Goal: Communication & Community: Answer question/provide support

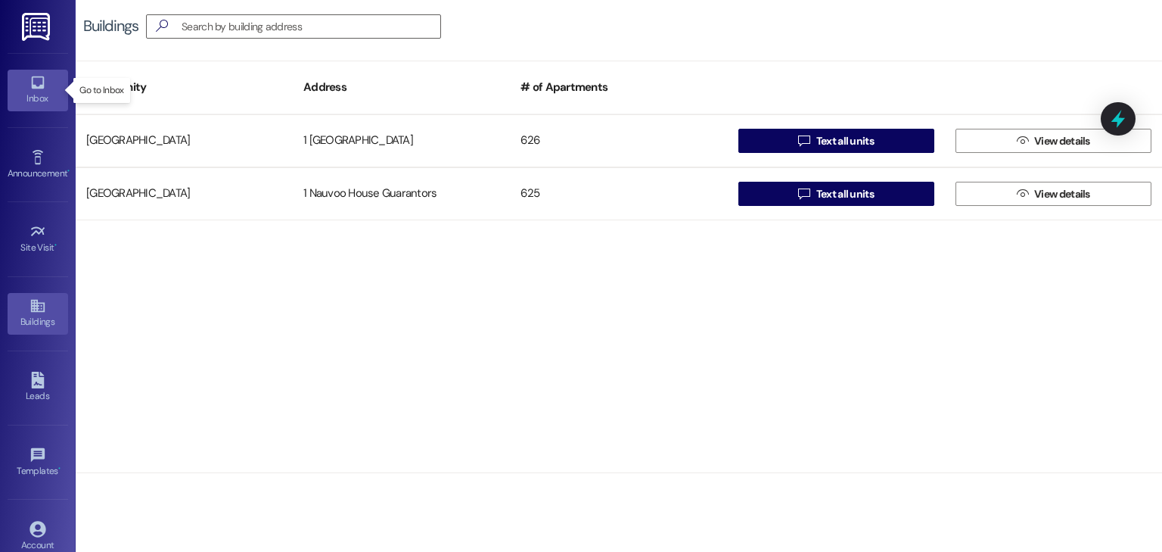
click at [37, 83] on icon at bounding box center [38, 82] width 17 height 17
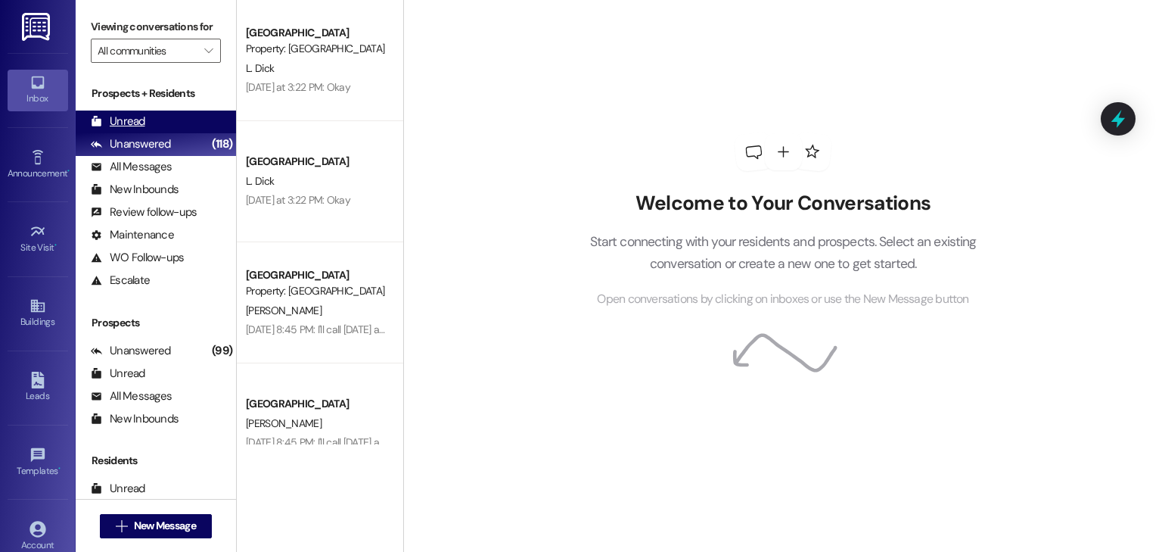
click at [185, 114] on div "Unread (0)" at bounding box center [156, 121] width 160 height 23
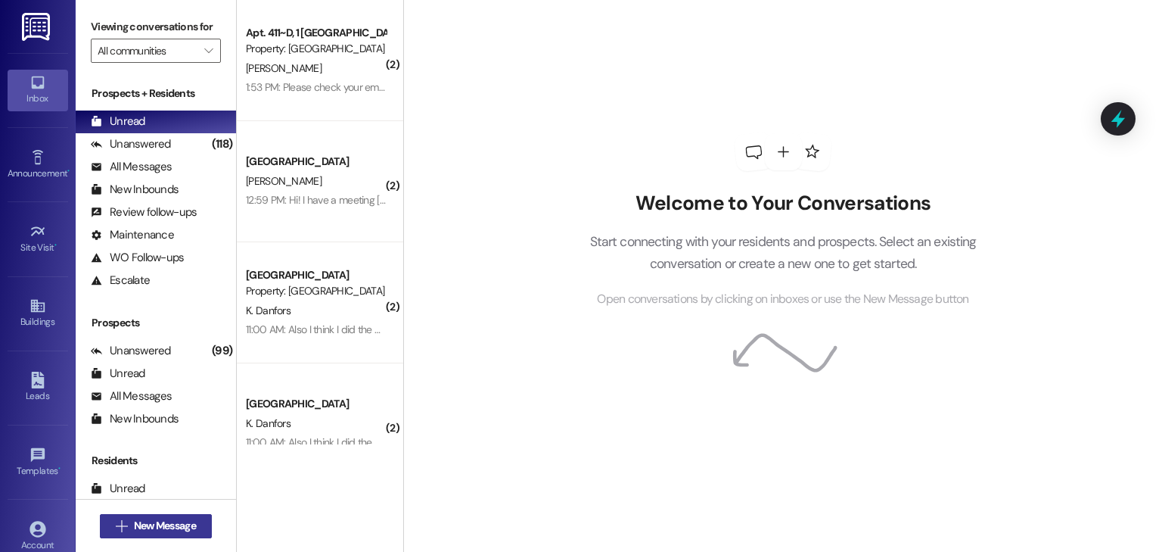
click at [116, 527] on icon "" at bounding box center [121, 526] width 11 height 12
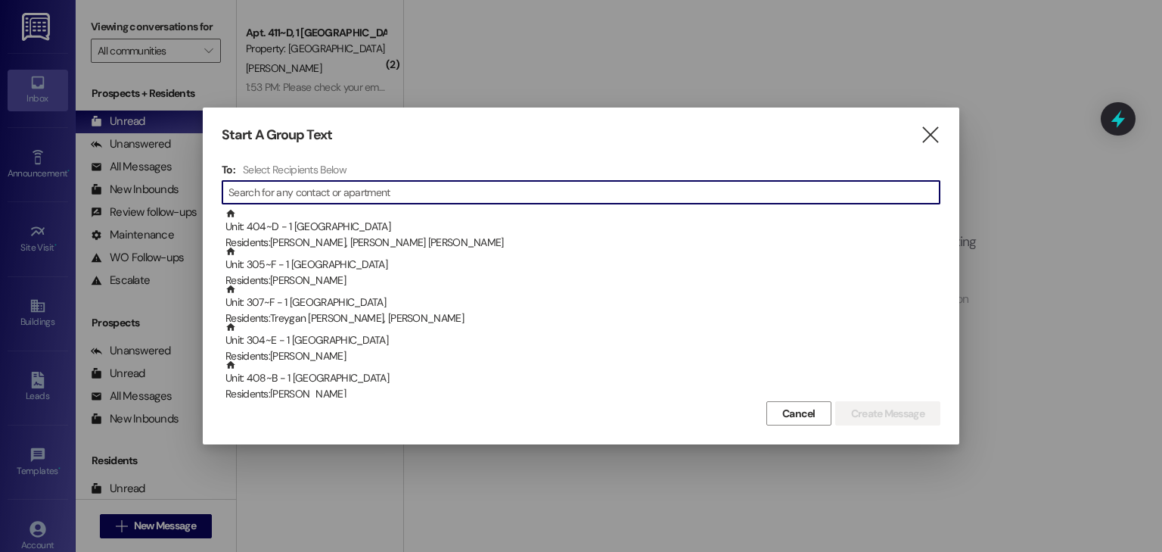
click at [321, 193] on input at bounding box center [584, 192] width 711 height 21
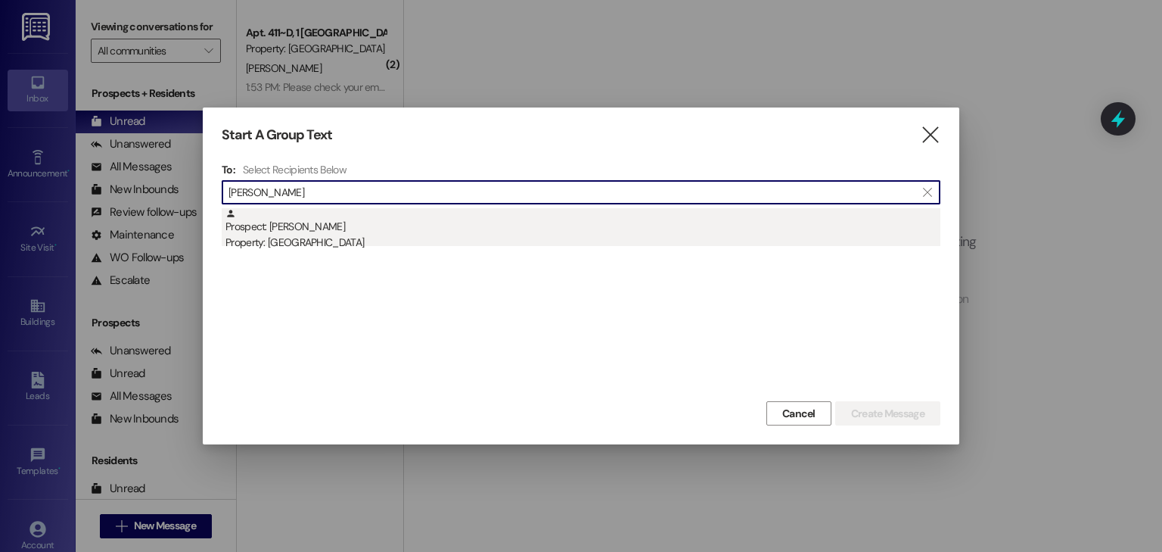
type input "[PERSON_NAME]"
click at [336, 221] on div "Prospect: [PERSON_NAME] Property: [GEOGRAPHIC_DATA]" at bounding box center [583, 229] width 715 height 43
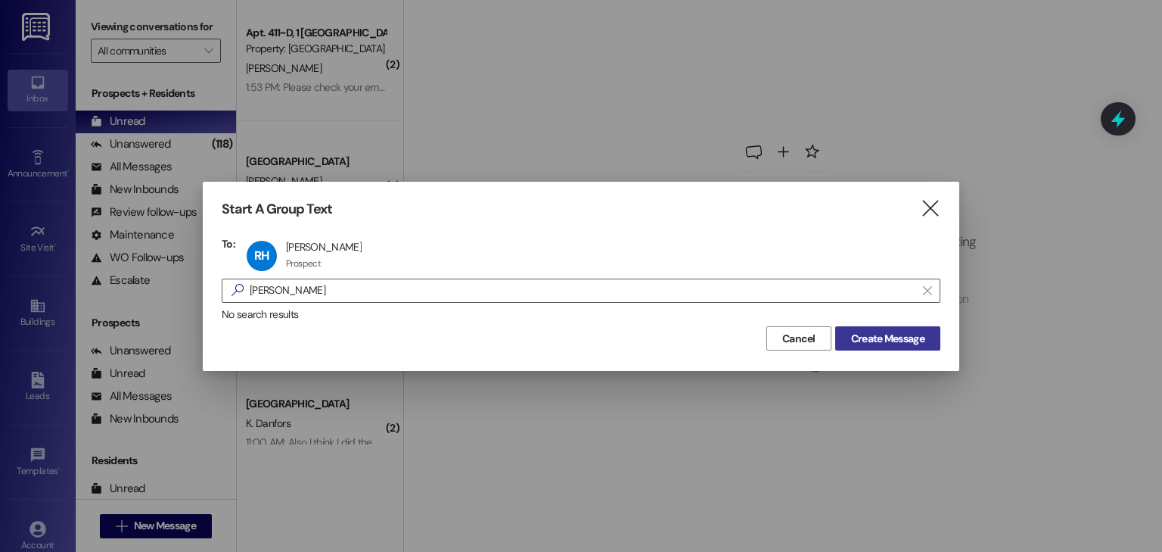
click at [872, 339] on span "Create Message" at bounding box center [887, 339] width 73 height 16
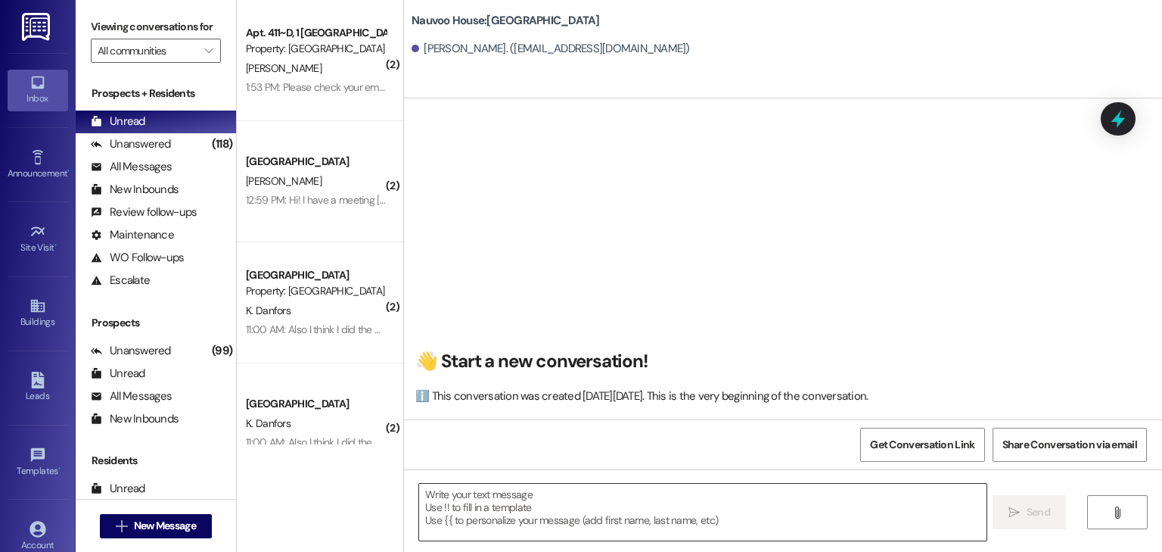
click at [512, 499] on textarea at bounding box center [702, 512] width 567 height 57
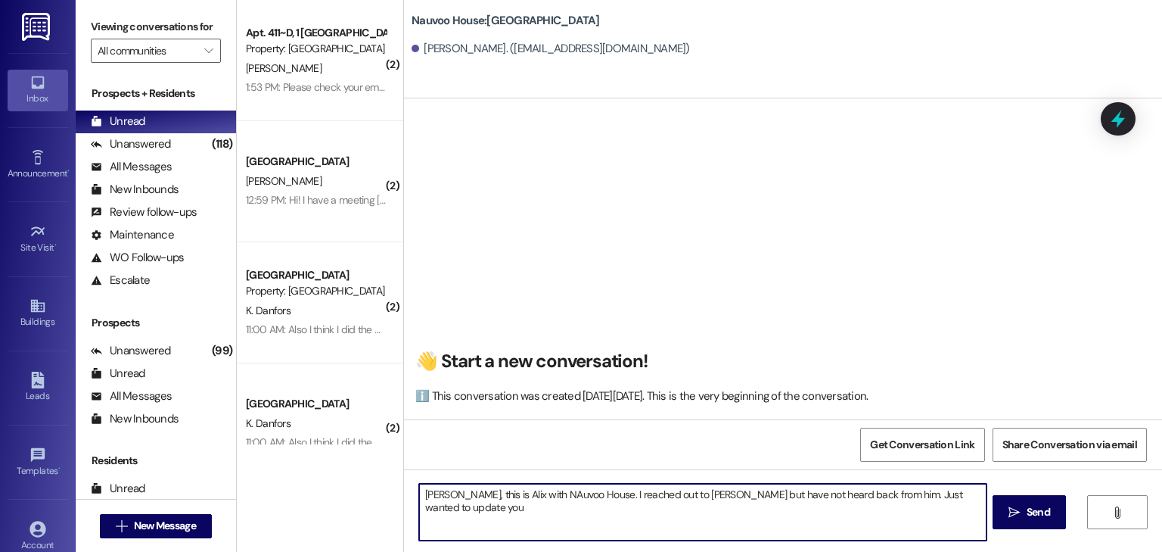
click at [521, 490] on textarea "[PERSON_NAME], this is Alix with NAuvoo House. I reached out to [PERSON_NAME] b…" at bounding box center [702, 512] width 567 height 57
type textarea "[PERSON_NAME], this is Alix with Nauvoo House. I reached out to [PERSON_NAME] b…"
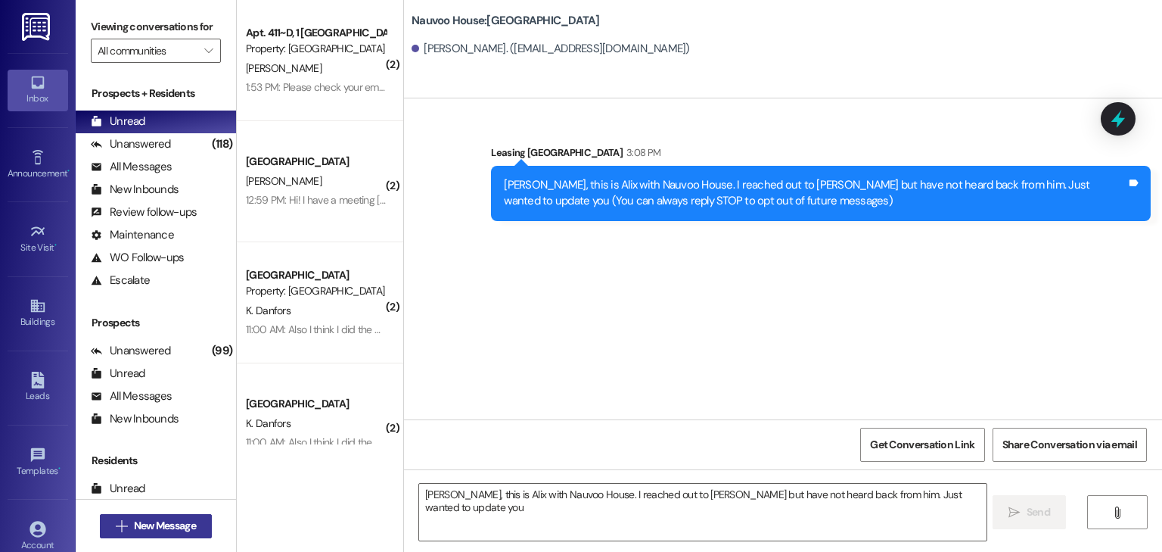
click at [131, 525] on span "New Message" at bounding box center [165, 526] width 68 height 16
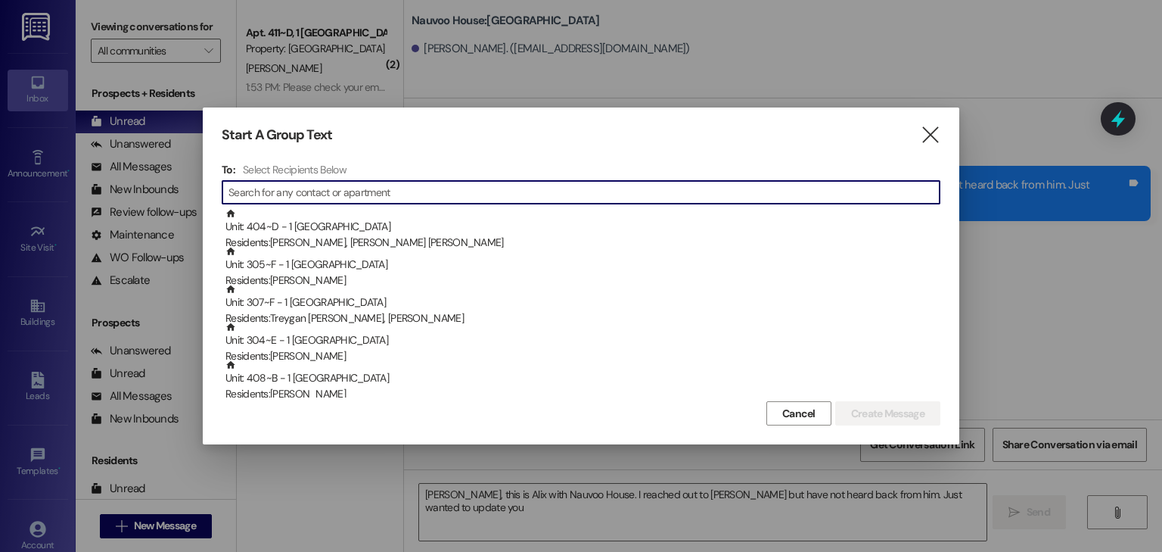
click at [310, 192] on input at bounding box center [584, 192] width 711 height 21
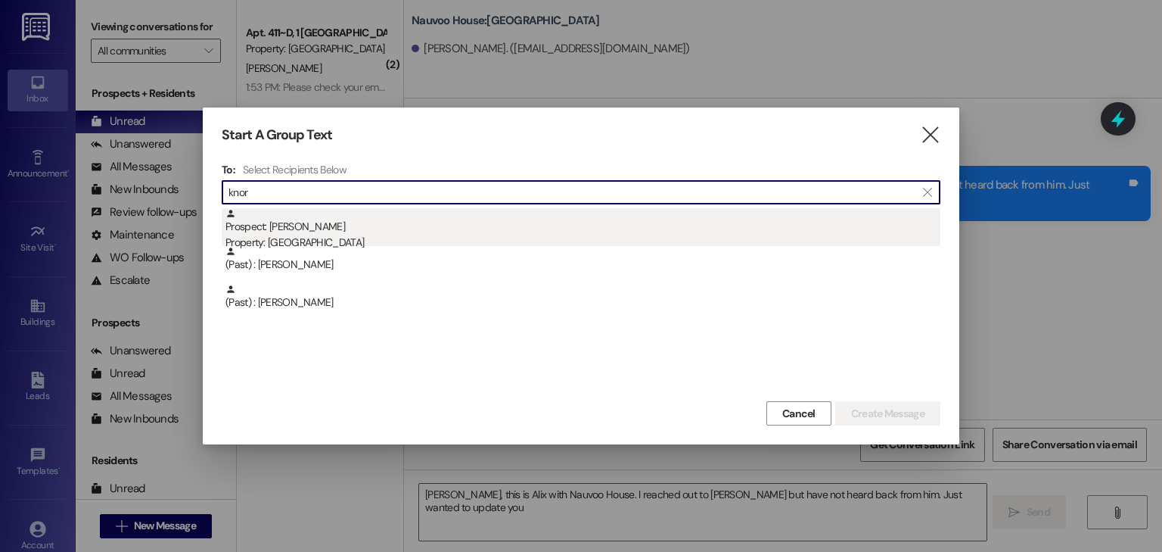
type input "knor"
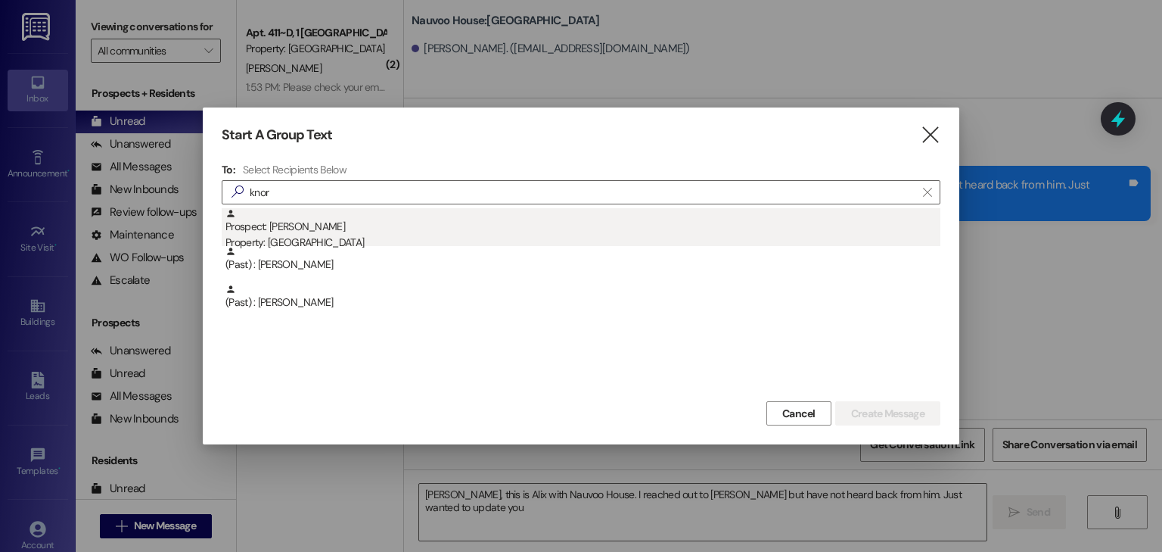
click at [313, 234] on div "Prospect: [PERSON_NAME] Property: [GEOGRAPHIC_DATA]" at bounding box center [583, 229] width 715 height 43
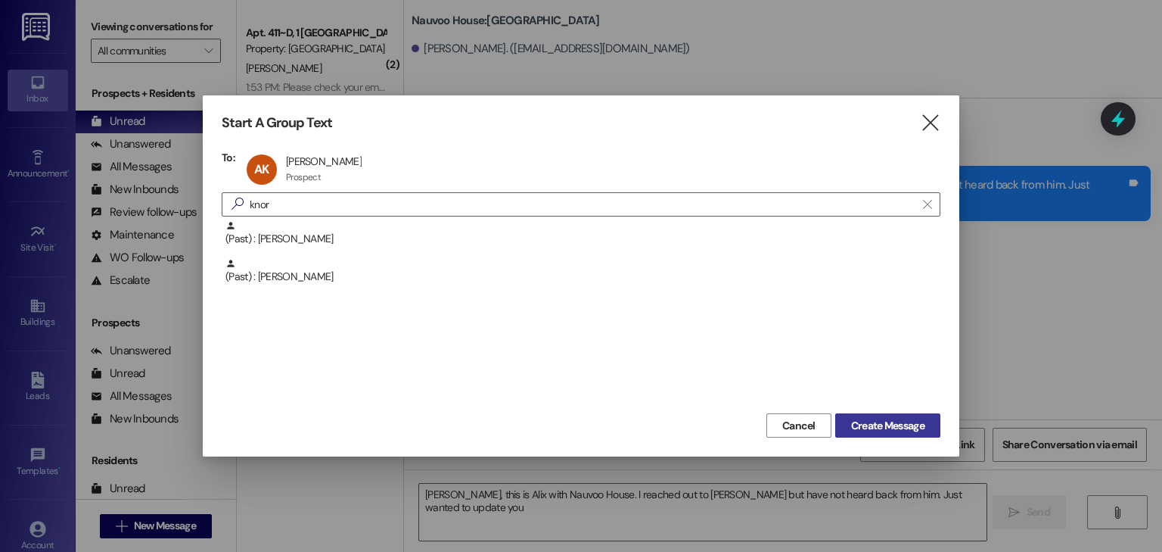
click at [879, 421] on span "Create Message" at bounding box center [887, 426] width 73 height 16
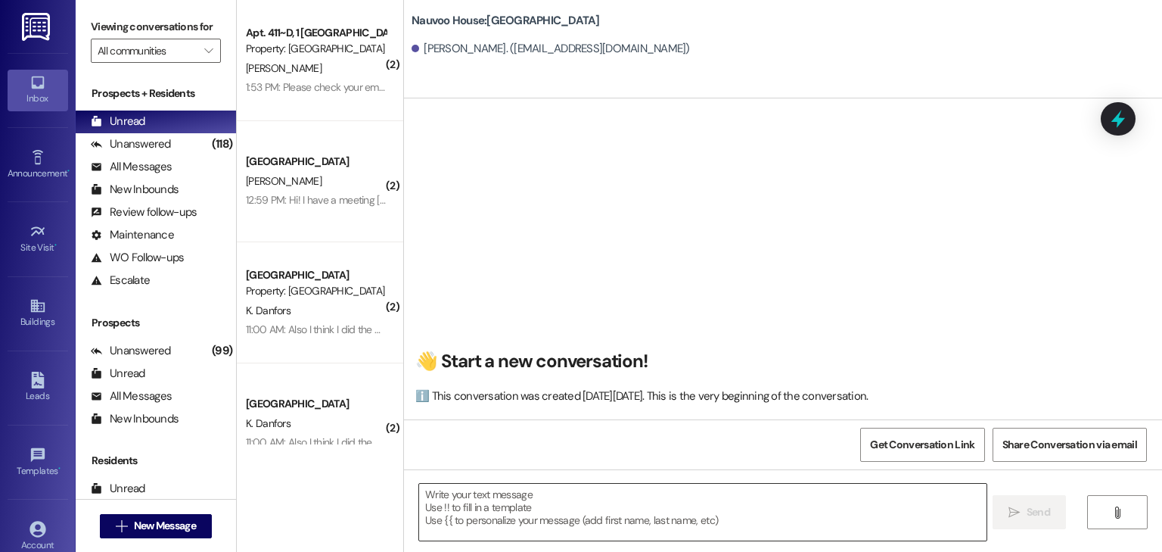
click at [499, 506] on textarea at bounding box center [702, 512] width 567 height 57
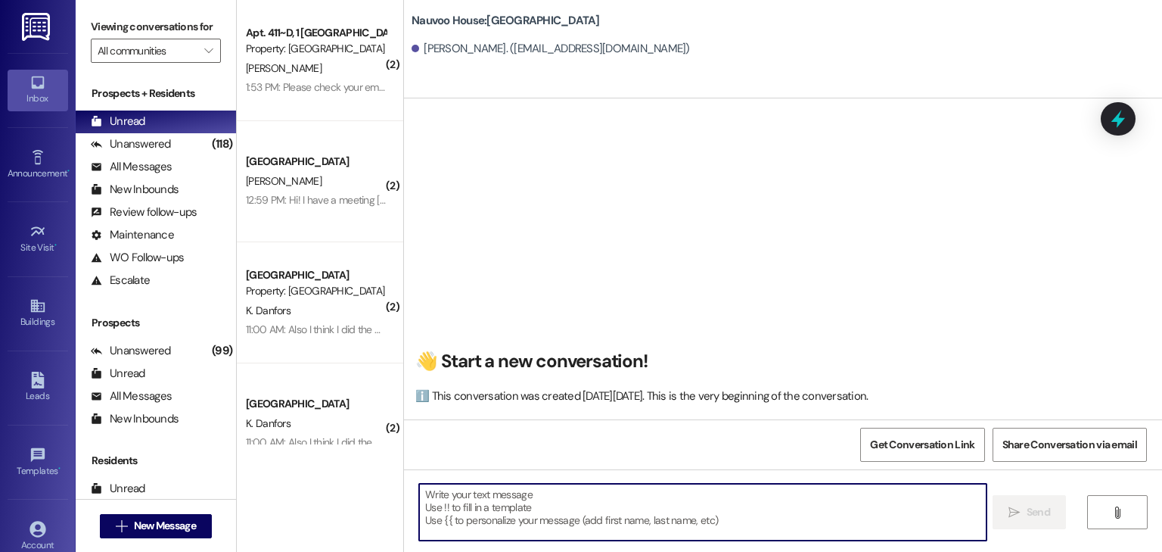
paste textarea "Hey [Name]! 🎉 We’re so excited to have you joining us at [GEOGRAPHIC_DATA]! To …"
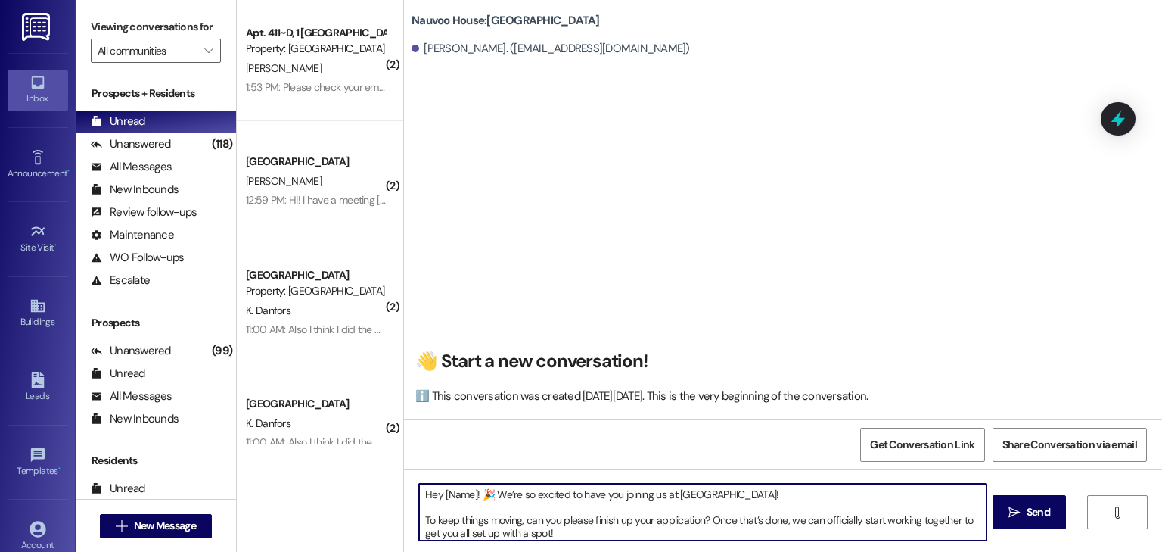
drag, startPoint x: 468, startPoint y: 491, endPoint x: 436, endPoint y: 491, distance: 31.8
click at [436, 491] on textarea "Hey [Name]! 🎉 We’re so excited to have you joining us at [GEOGRAPHIC_DATA]! To …" at bounding box center [702, 512] width 567 height 57
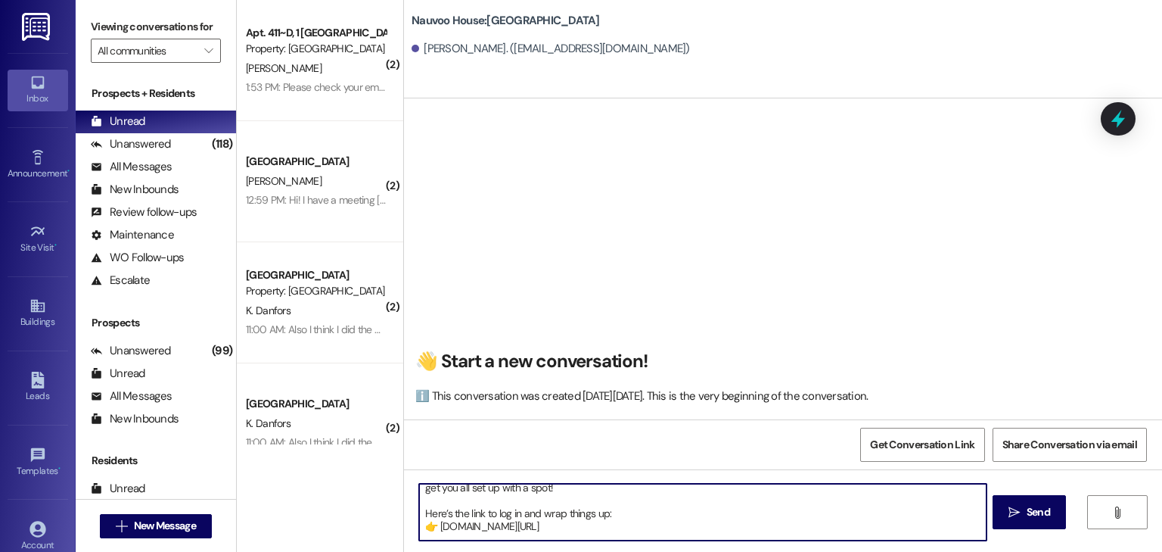
scroll to position [67, 0]
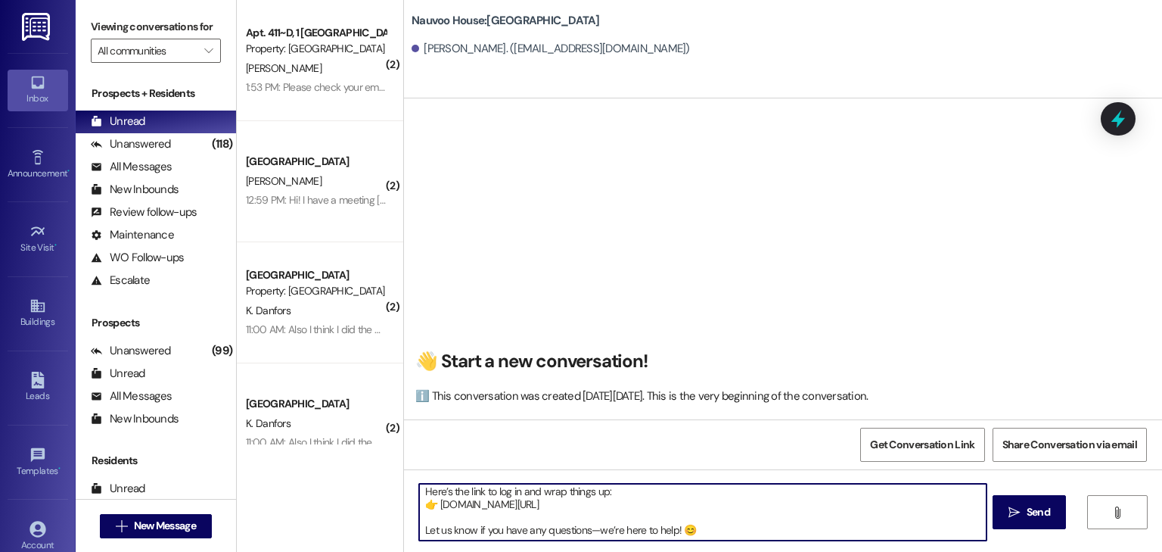
drag, startPoint x: 412, startPoint y: 487, endPoint x: 704, endPoint y: 549, distance: 298.5
click at [704, 549] on div "Hey [PERSON_NAME]! 🎉 We’re so excited to have you joining us at [GEOGRAPHIC_DAT…" at bounding box center [783, 526] width 758 height 114
click at [740, 509] on textarea "Hey [PERSON_NAME]! 🎉 We’re so excited to have you joining us at [GEOGRAPHIC_DAT…" at bounding box center [702, 512] width 567 height 57
type textarea "Hey [PERSON_NAME]! 🎉 We’re so excited to have you joining us at [GEOGRAPHIC_DAT…"
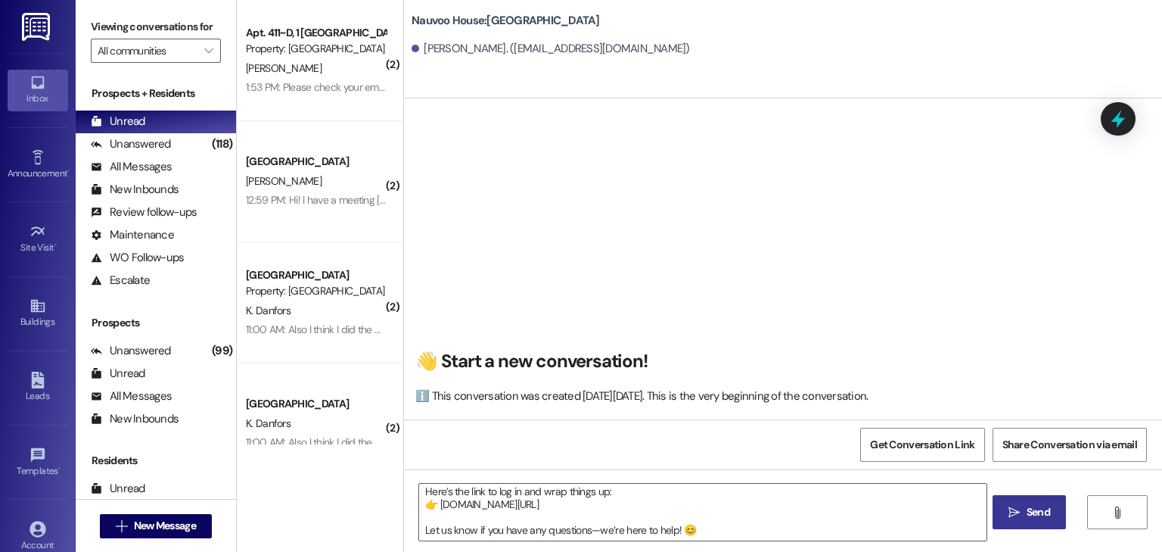
click at [1032, 520] on button " Send" at bounding box center [1029, 512] width 73 height 34
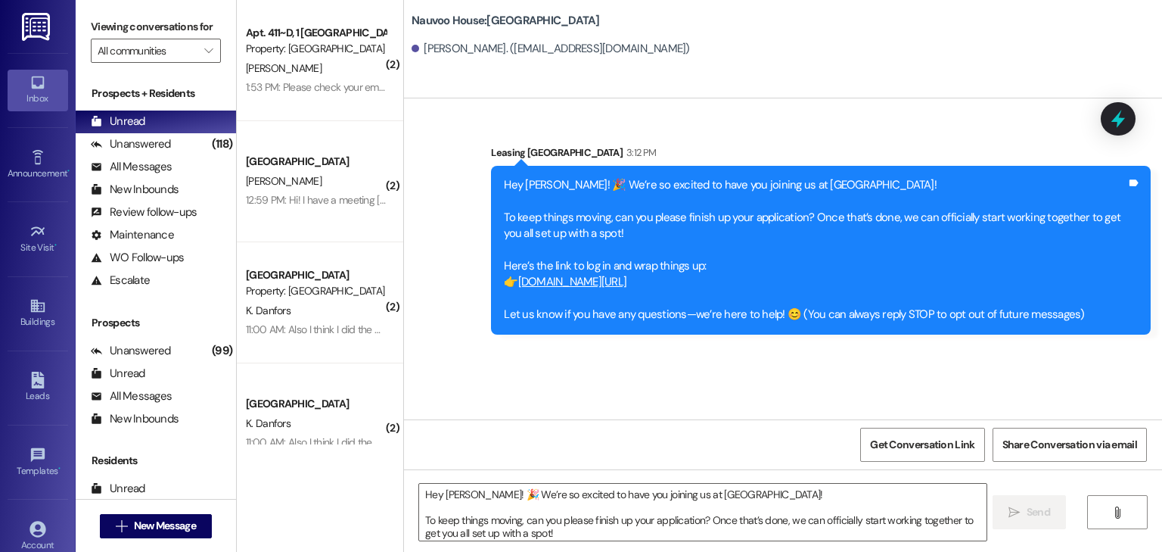
click at [318, 206] on div "12:59 PM: Hi! I have a meeting [DATE] 9am with Pres [PERSON_NAME] at the stake …" at bounding box center [777, 200] width 1063 height 14
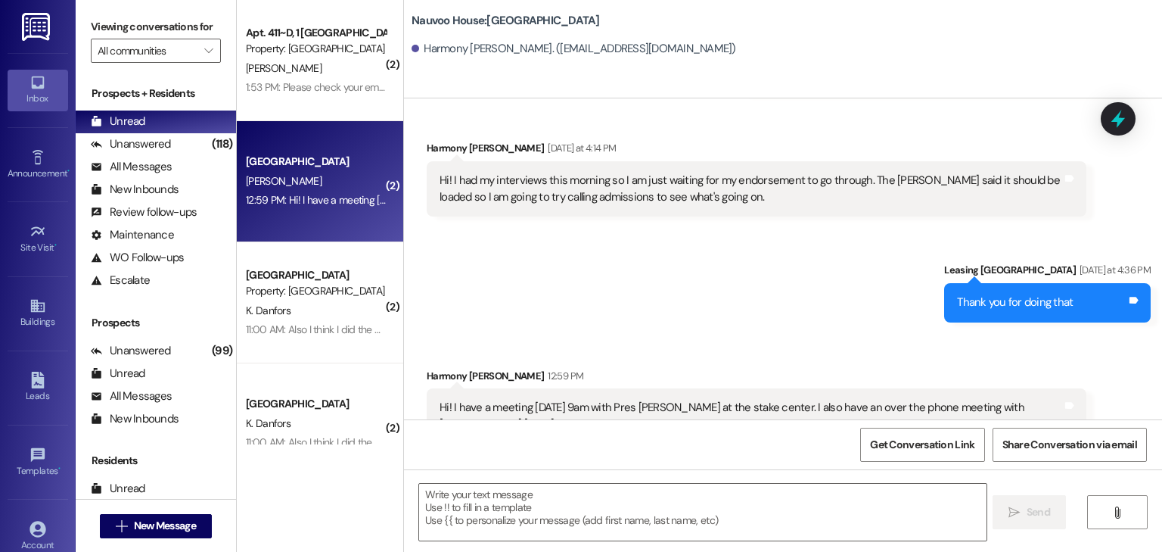
scroll to position [622, 0]
